Goal: Task Accomplishment & Management: Use online tool/utility

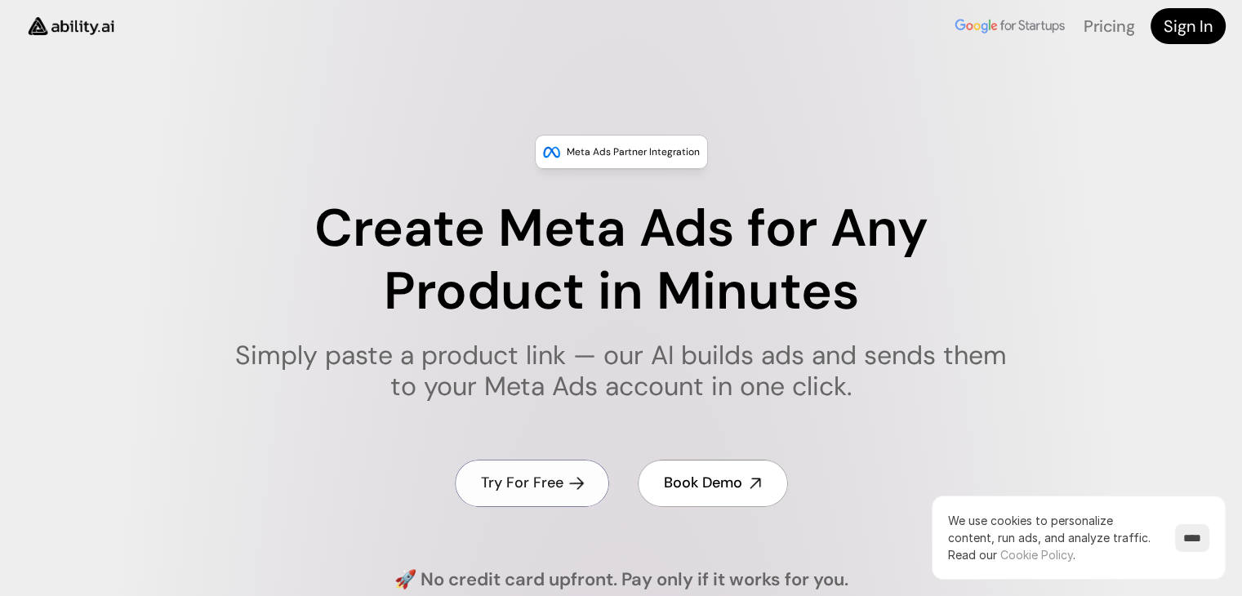
click at [544, 485] on h4 "Try For Free" at bounding box center [522, 483] width 82 height 20
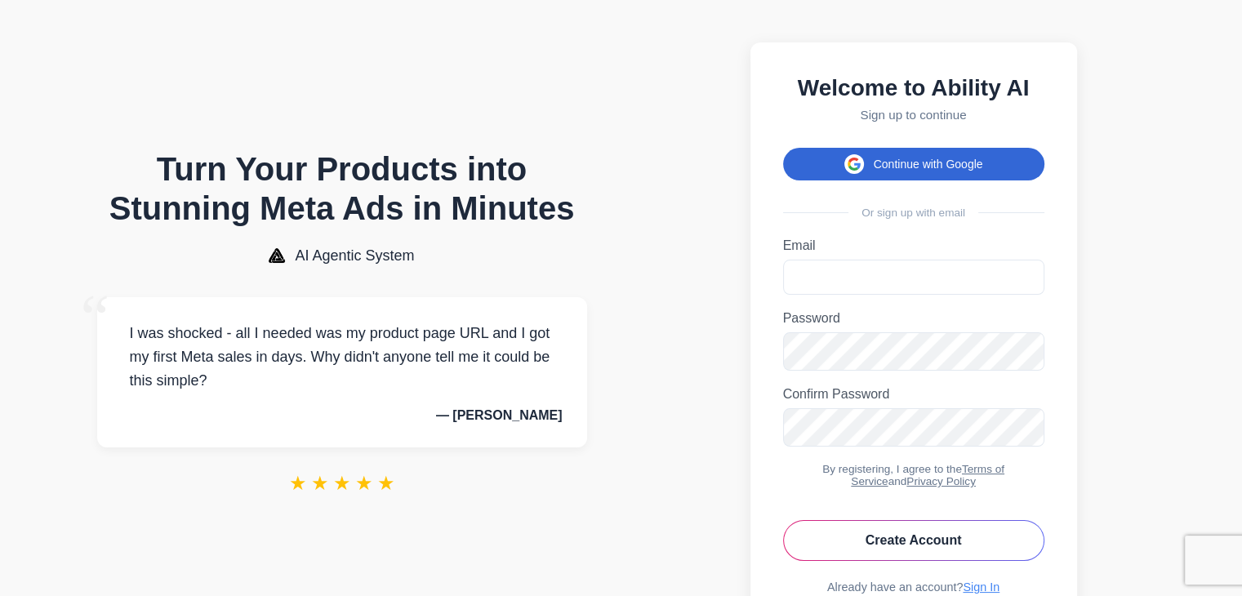
click at [868, 174] on button "Continue with Google" at bounding box center [913, 164] width 261 height 33
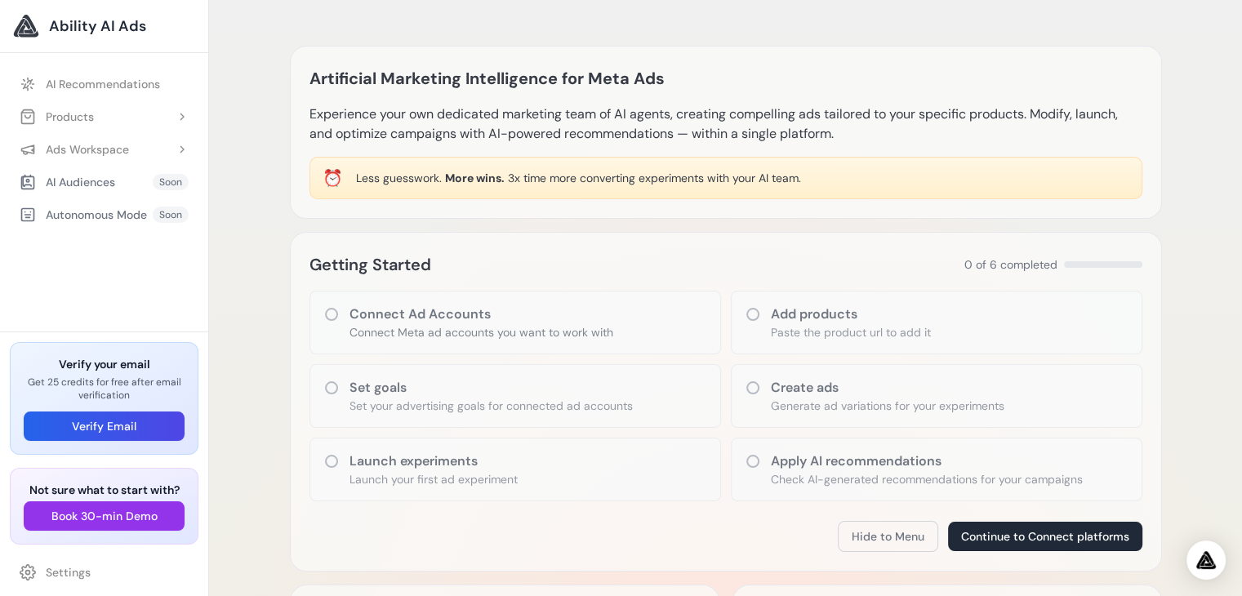
click at [368, 314] on h3 "Connect Ad Accounts" at bounding box center [481, 315] width 264 height 20
click at [80, 514] on button "Book 30-min Demo" at bounding box center [104, 515] width 161 height 29
